Goal: Task Accomplishment & Management: Manage account settings

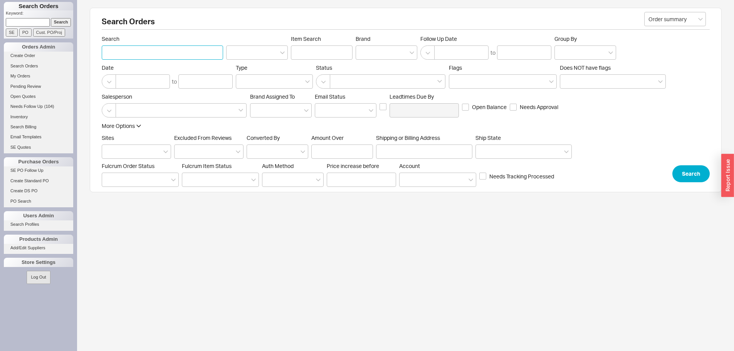
paste input "940273"
type input "940273"
click at [363, 152] on button "Search" at bounding box center [691, 173] width 37 height 17
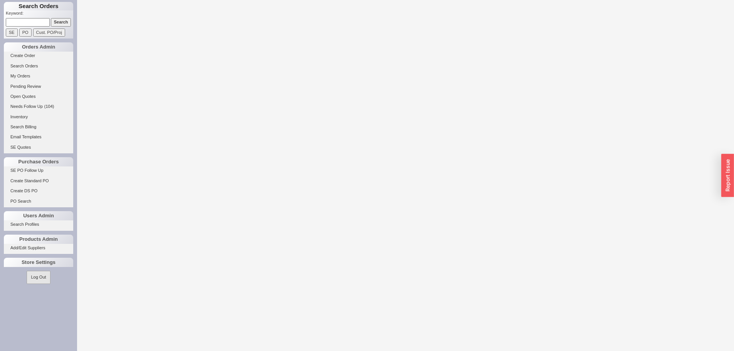
select select "LOW"
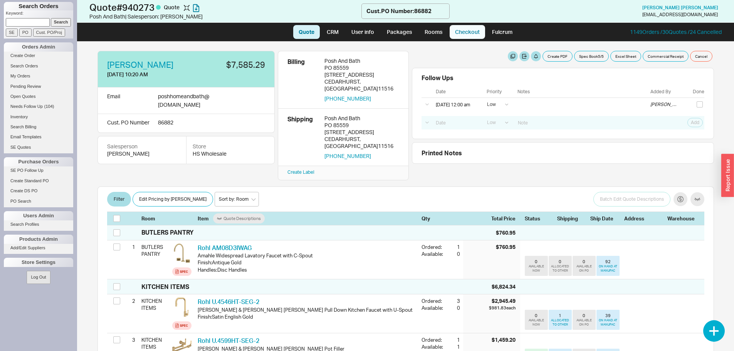
click at [363, 30] on link "Checkout" at bounding box center [467, 32] width 35 height 14
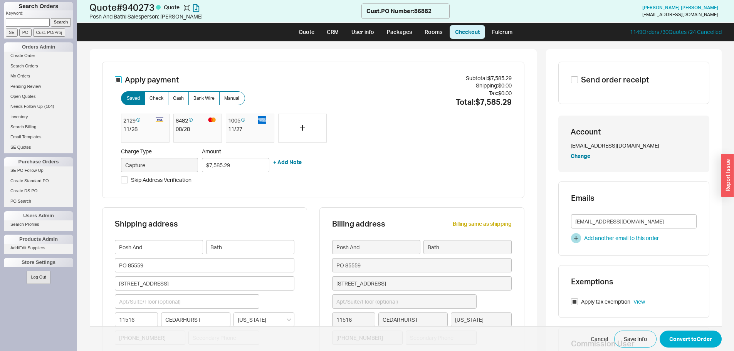
click at [115, 79] on input "Apply payment" at bounding box center [118, 79] width 7 height 7
checkbox input "false"
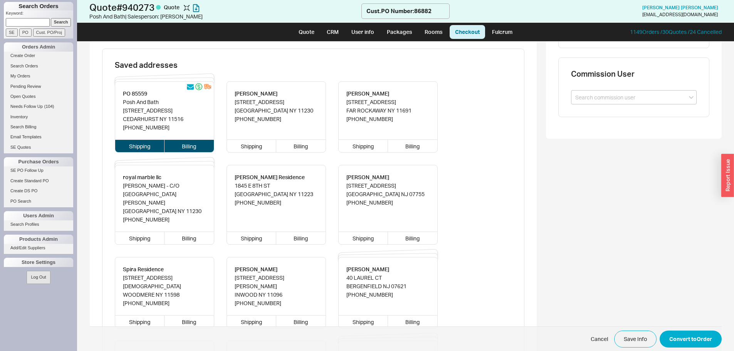
scroll to position [308, 0]
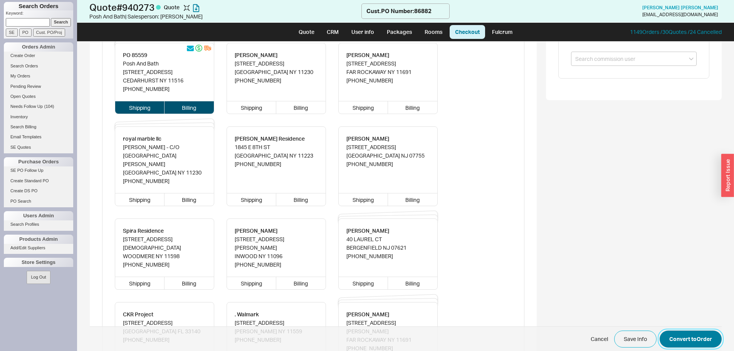
click at [363, 152] on button "Convert to Order" at bounding box center [691, 339] width 62 height 17
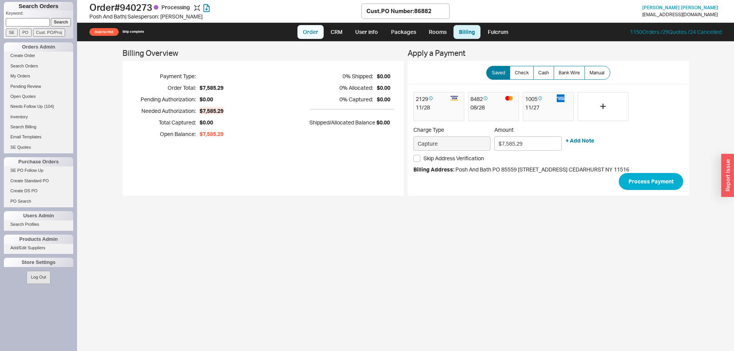
click at [312, 35] on link "Order" at bounding box center [311, 32] width 26 height 14
select select "LOW"
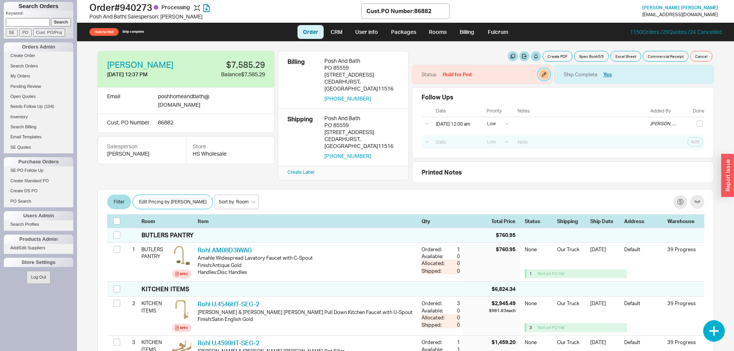
click at [363, 74] on button "button" at bounding box center [544, 74] width 10 height 10
select select "Hold for Pmt"
click at [363, 93] on div "Status None On Hold Call Before Ship Hold for Balance Hold For Payment Wait For…" at bounding box center [493, 109] width 108 height 50
click at [363, 100] on select "None On Hold Call Before Ship Hold for Balance Hold For Payment Wait For Cust. …" at bounding box center [504, 100] width 73 height 14
select select
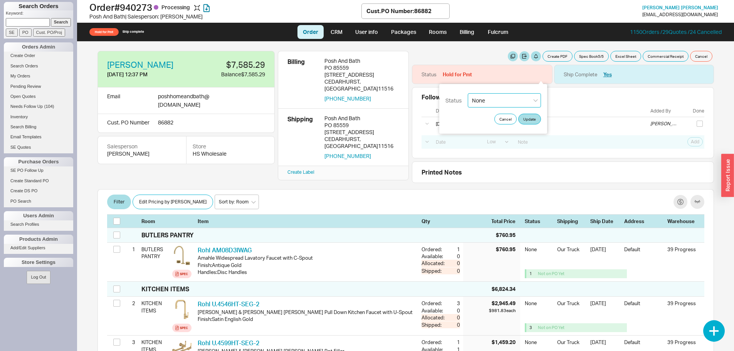
click at [363, 93] on select "None On Hold Call Before Ship Hold for Balance Hold For Payment Wait For Cust. …" at bounding box center [504, 100] width 73 height 14
click at [363, 126] on div "Status None On Hold Call Before Ship Hold for Balance Hold For Payment Wait For…" at bounding box center [493, 109] width 108 height 50
click at [363, 116] on button "Update" at bounding box center [530, 119] width 23 height 11
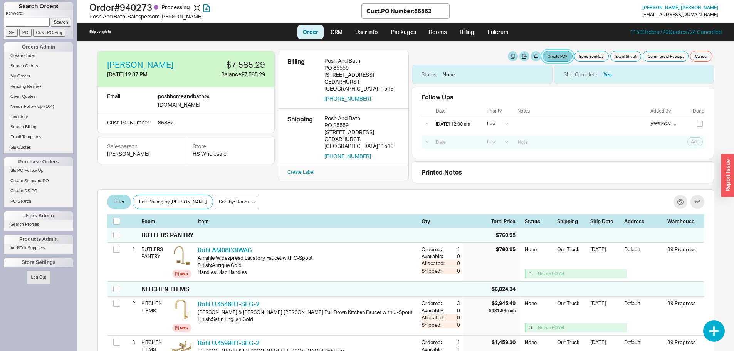
click at [363, 52] on button "Create PDF" at bounding box center [558, 56] width 30 height 11
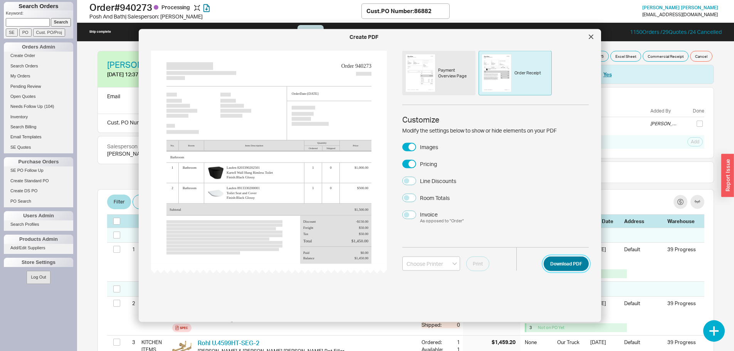
click at [363, 152] on button "Download PDF" at bounding box center [566, 263] width 45 height 15
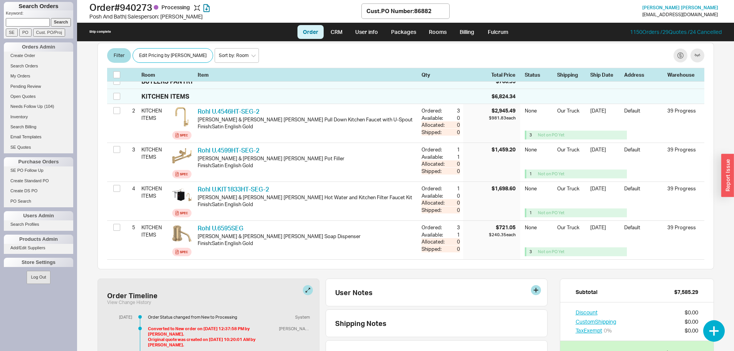
scroll to position [289, 0]
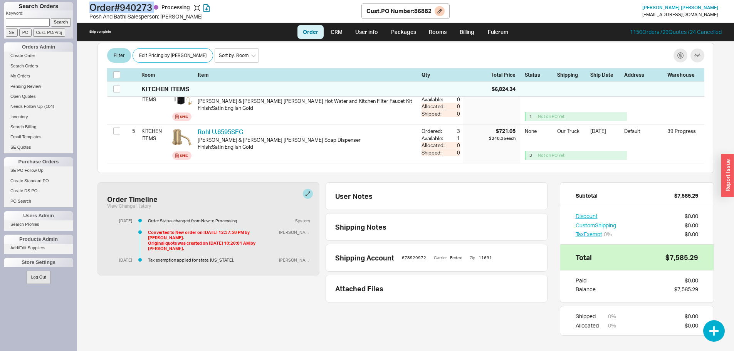
drag, startPoint x: 91, startPoint y: 4, endPoint x: 158, endPoint y: 12, distance: 67.2
click at [158, 12] on h1 "Order # 940273 Processing" at bounding box center [225, 7] width 272 height 11
copy h1 "Order # 940273"
